Goal: Navigation & Orientation: Find specific page/section

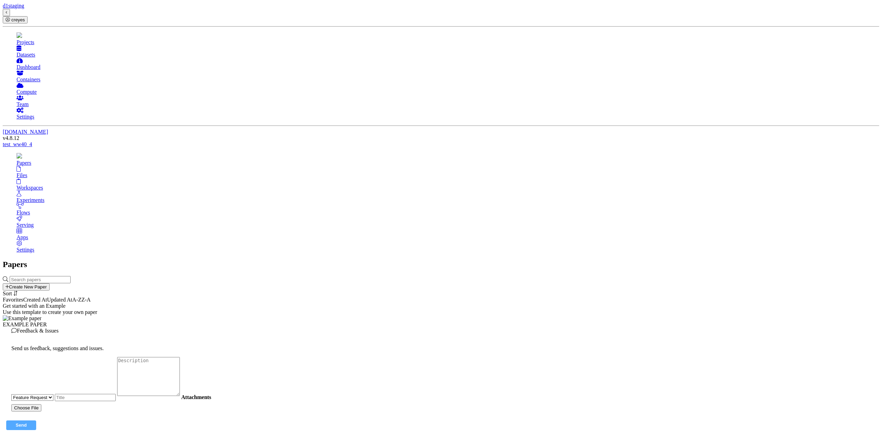
click at [103, 172] on div "Files" at bounding box center [448, 175] width 863 height 6
click at [40, 45] on div "Projects" at bounding box center [448, 42] width 863 height 6
click at [24, 45] on div "Projects" at bounding box center [448, 42] width 863 height 6
